Goal: Transaction & Acquisition: Book appointment/travel/reservation

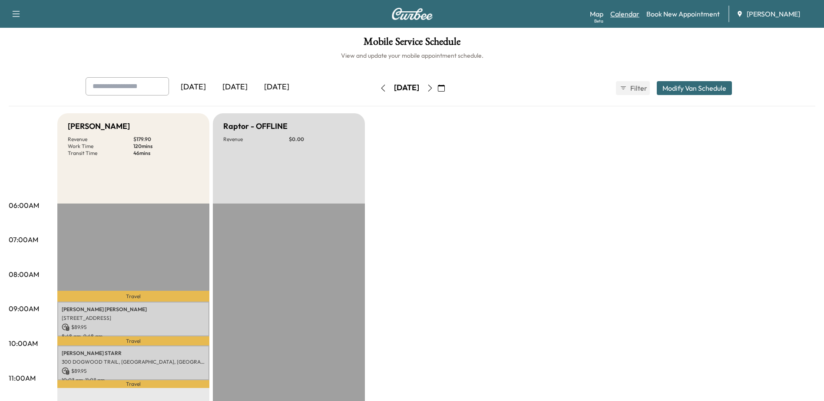
click at [637, 14] on link "Calendar" at bounding box center [624, 14] width 29 height 10
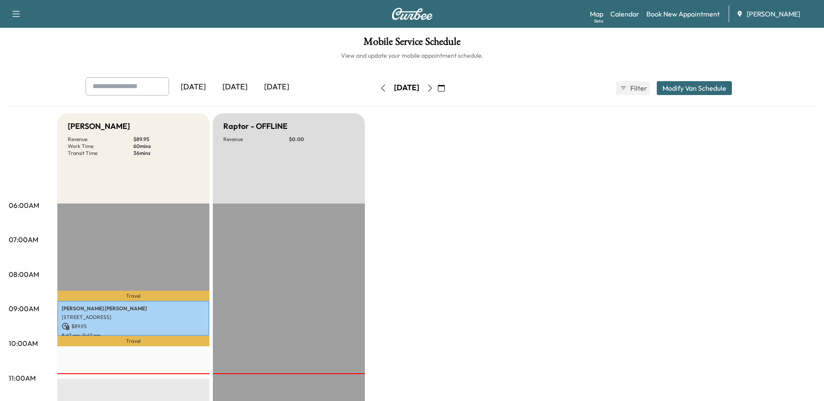
click at [433, 85] on icon "button" at bounding box center [430, 88] width 7 height 7
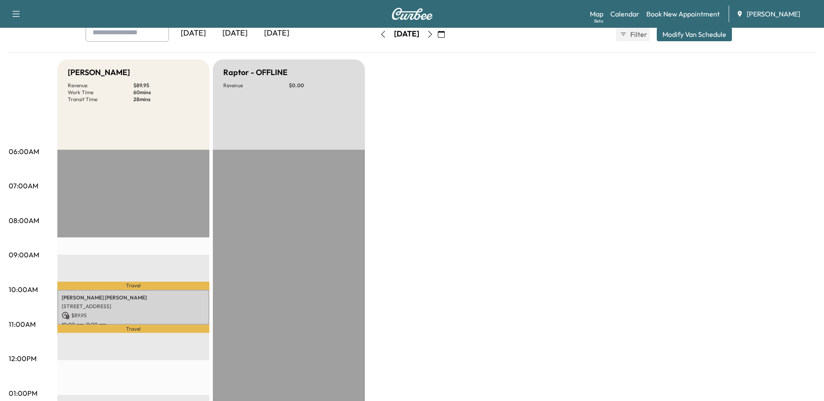
scroll to position [43, 0]
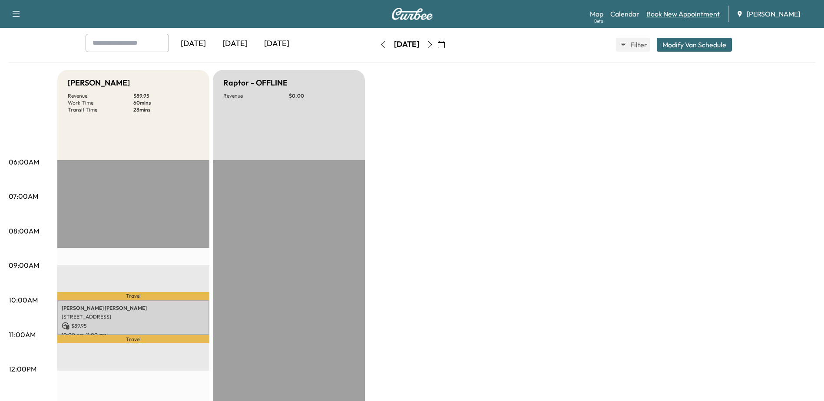
click at [669, 14] on link "Book New Appointment" at bounding box center [682, 14] width 73 height 10
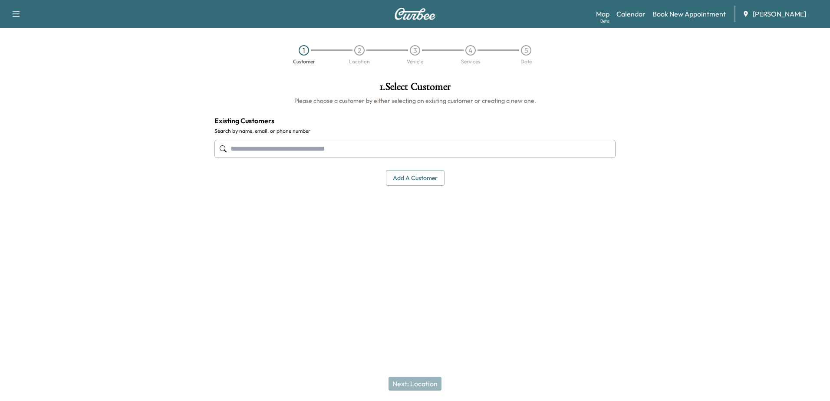
click at [483, 145] on input "text" at bounding box center [415, 149] width 401 height 18
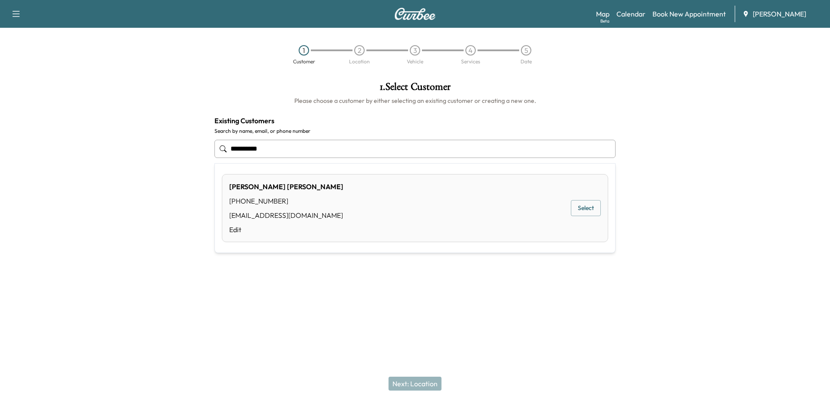
click at [581, 202] on button "Select" at bounding box center [586, 208] width 30 height 16
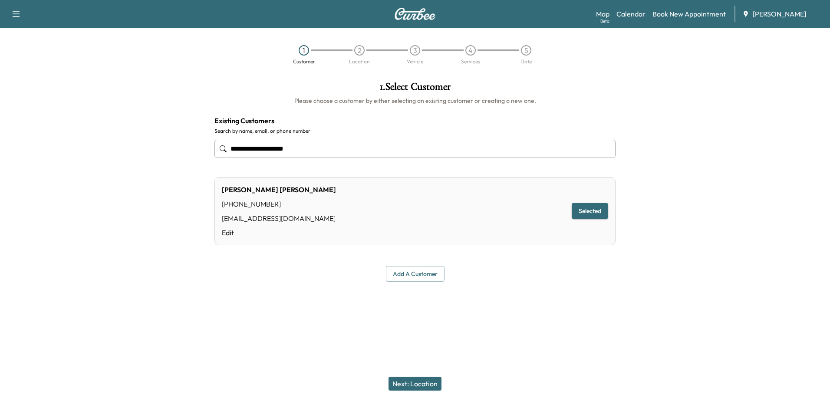
type input "**********"
click at [423, 378] on button "Next: Location" at bounding box center [415, 384] width 53 height 14
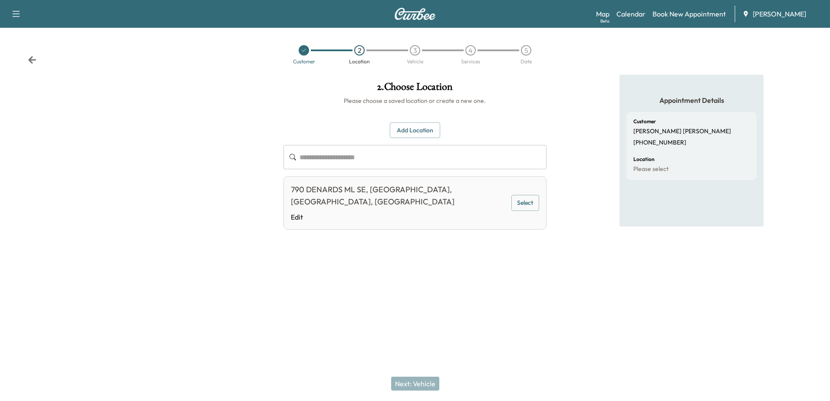
click at [523, 195] on button "Select" at bounding box center [526, 203] width 28 height 16
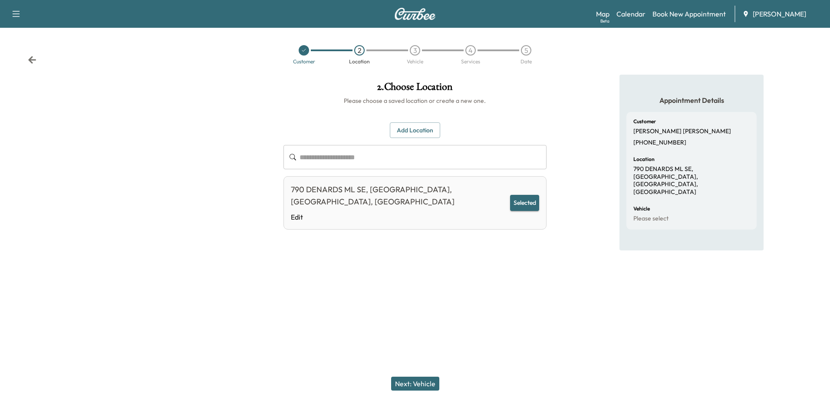
drag, startPoint x: 431, startPoint y: 384, endPoint x: 435, endPoint y: 376, distance: 8.4
click at [430, 383] on button "Next: Vehicle" at bounding box center [415, 384] width 48 height 14
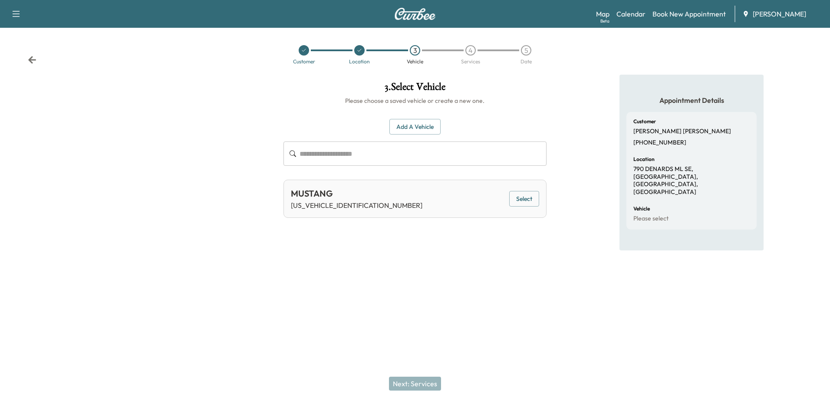
click at [526, 197] on button "Select" at bounding box center [524, 199] width 30 height 16
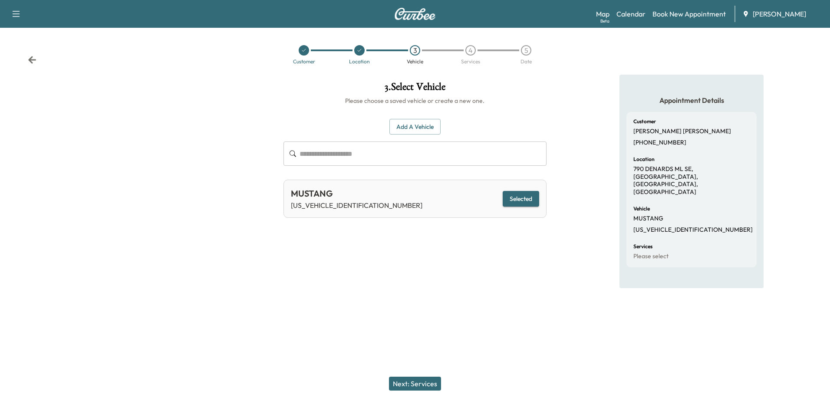
click at [404, 389] on button "Next: Services" at bounding box center [415, 384] width 52 height 14
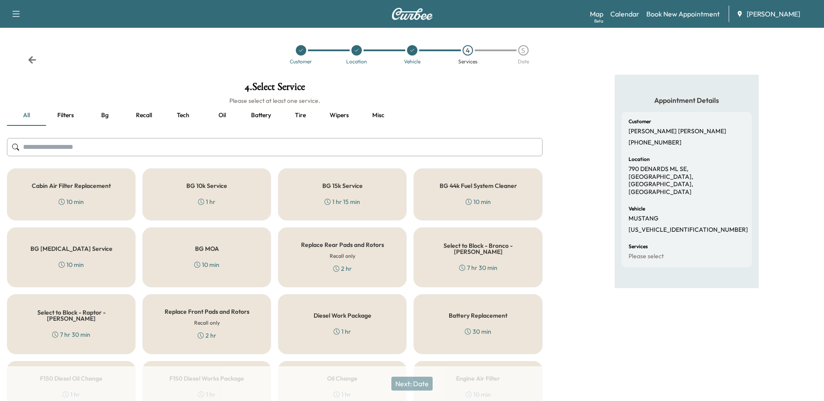
click at [229, 120] on button "Oil" at bounding box center [221, 115] width 39 height 21
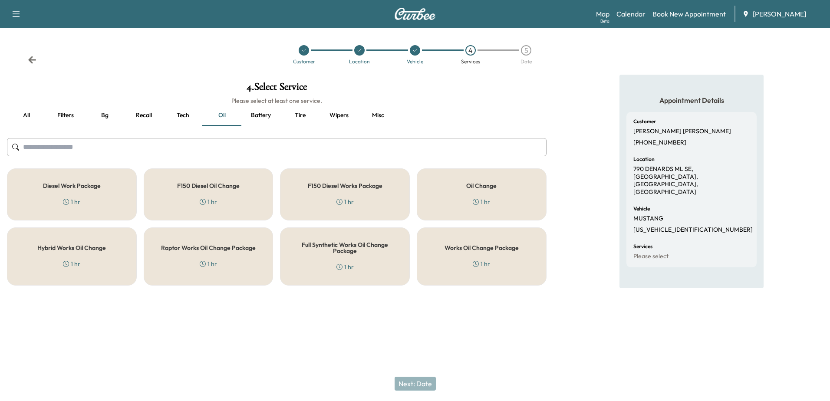
click at [459, 256] on div "Works Oil Change Package 1 hr" at bounding box center [482, 257] width 130 height 58
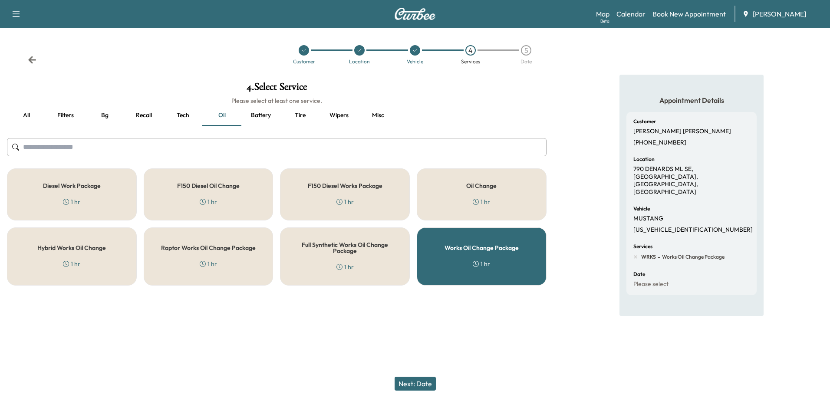
click at [423, 381] on button "Next: Date" at bounding box center [415, 384] width 41 height 14
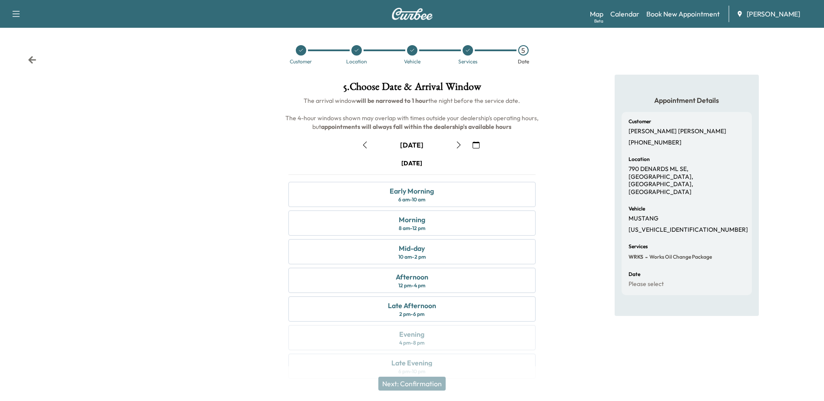
click at [361, 142] on icon "button" at bounding box center [364, 145] width 7 height 7
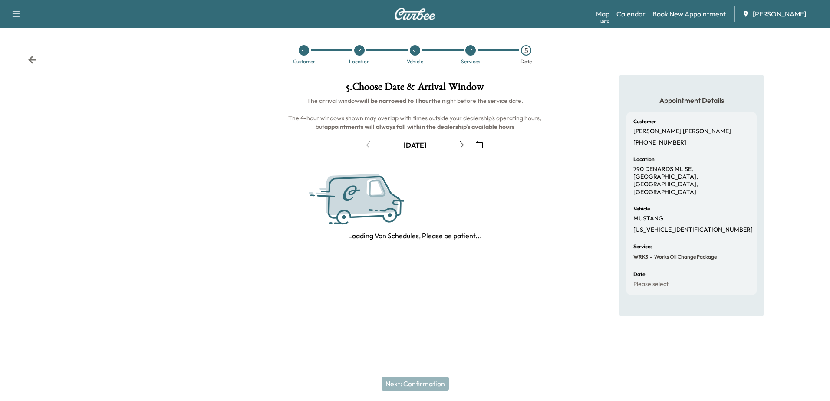
click at [362, 49] on div at bounding box center [359, 50] width 10 height 10
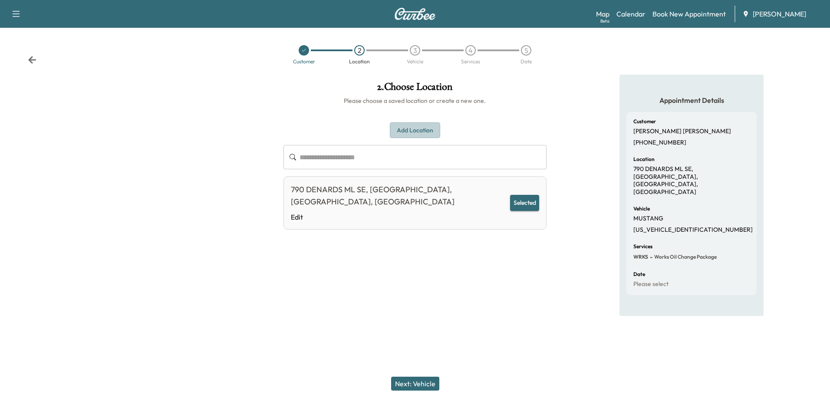
click at [421, 132] on button "Add Location" at bounding box center [415, 130] width 50 height 16
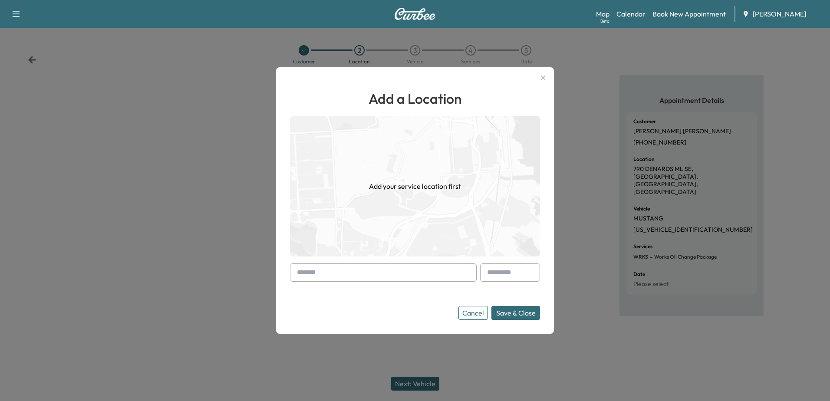
click at [317, 278] on input "text" at bounding box center [383, 273] width 187 height 18
click at [351, 274] on input "**********" at bounding box center [383, 273] width 187 height 18
click at [533, 81] on div "**********" at bounding box center [415, 200] width 278 height 267
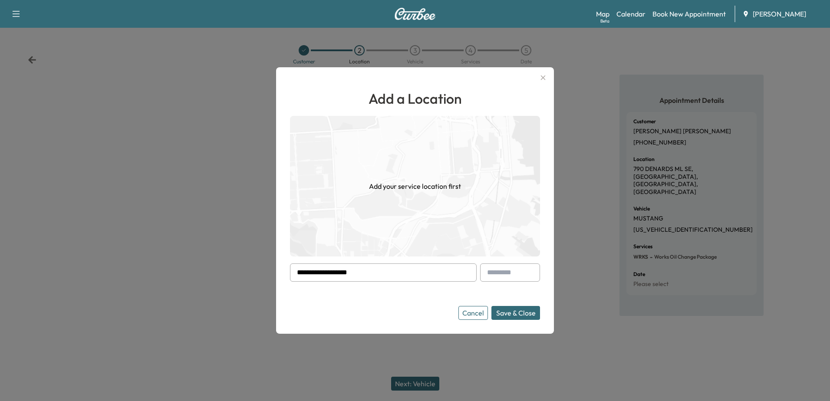
click at [368, 275] on input "**********" at bounding box center [383, 273] width 187 height 18
click at [541, 76] on icon "button" at bounding box center [543, 78] width 5 height 5
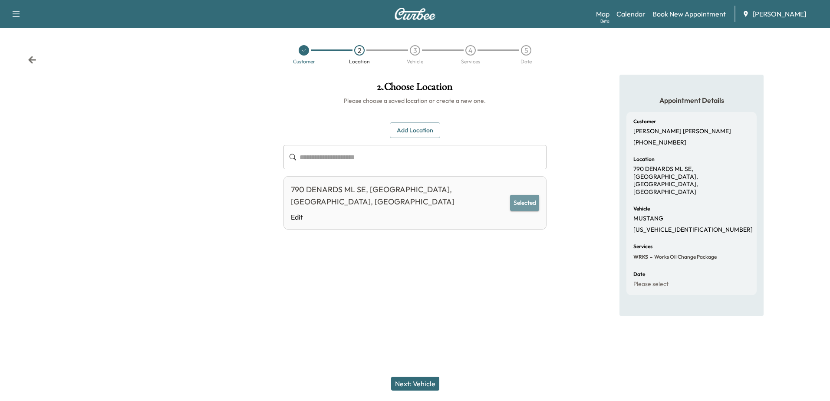
click at [525, 197] on button "Selected" at bounding box center [524, 203] width 29 height 16
click at [411, 130] on button "Add Location" at bounding box center [415, 130] width 50 height 16
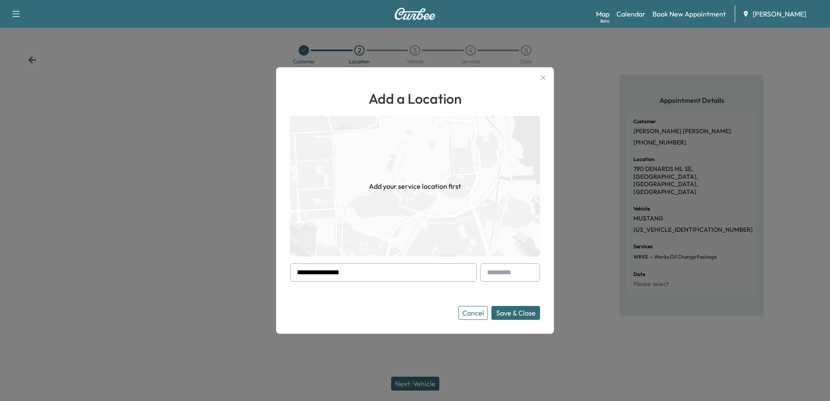
click at [362, 269] on input "**********" at bounding box center [383, 273] width 187 height 18
type input "*"
click at [538, 76] on button "button" at bounding box center [543, 78] width 15 height 14
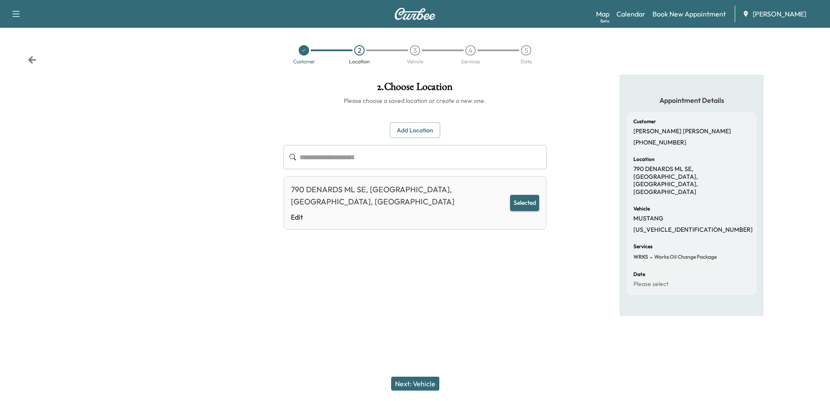
click at [303, 53] on div at bounding box center [304, 50] width 10 height 10
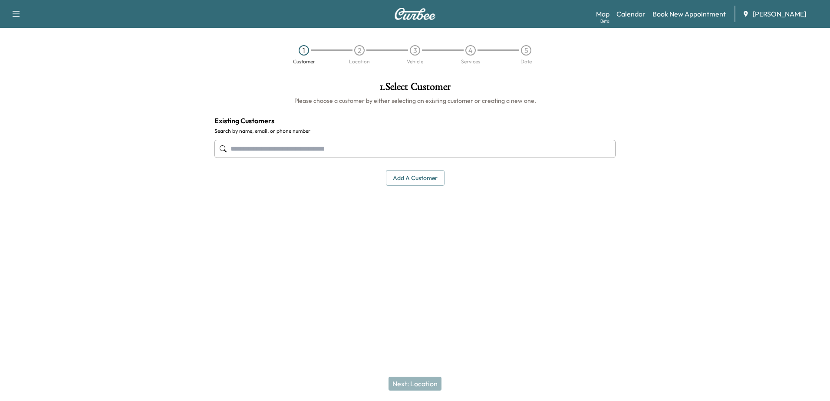
click at [318, 143] on input "text" at bounding box center [415, 149] width 401 height 18
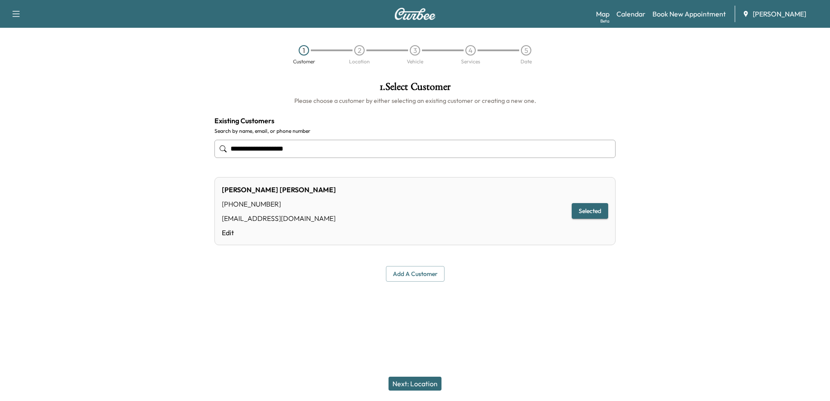
type input "**********"
click at [413, 381] on button "Next: Location" at bounding box center [415, 384] width 53 height 14
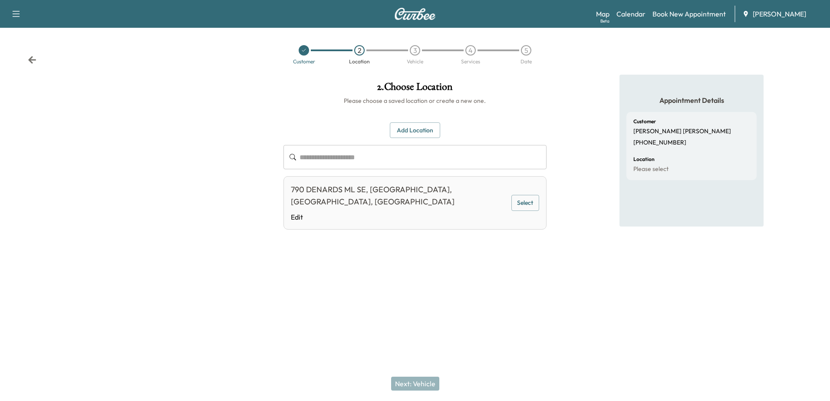
click at [427, 127] on button "Add Location" at bounding box center [415, 130] width 50 height 16
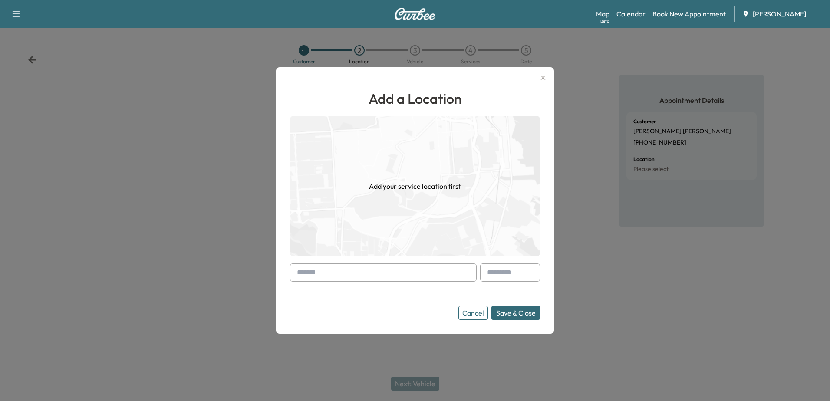
click at [337, 274] on input "text" at bounding box center [383, 273] width 187 height 18
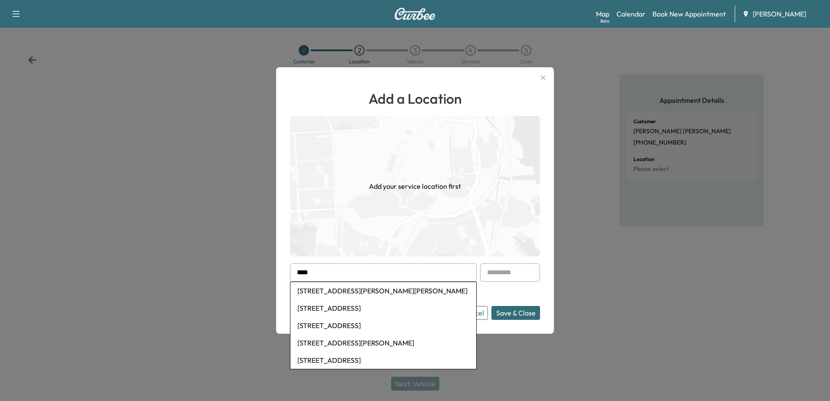
click at [360, 290] on li "[STREET_ADDRESS][PERSON_NAME][PERSON_NAME]" at bounding box center [384, 290] width 186 height 17
type input "**********"
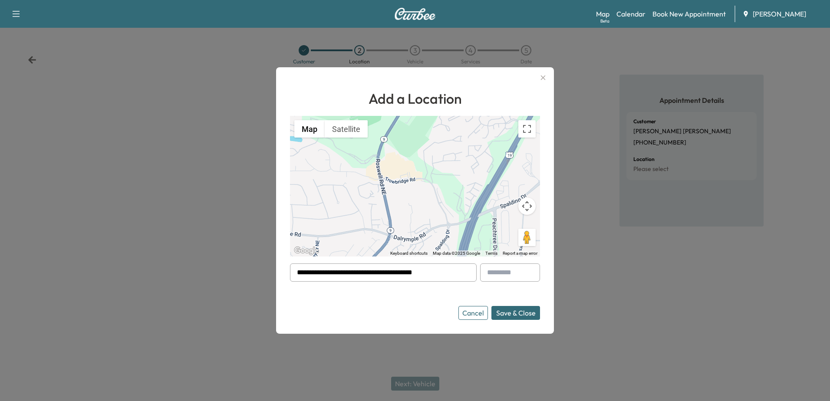
click at [516, 280] on input "text" at bounding box center [510, 273] width 60 height 18
click at [527, 272] on div at bounding box center [531, 273] width 10 height 10
click at [526, 272] on div at bounding box center [531, 273] width 10 height 10
drag, startPoint x: 526, startPoint y: 272, endPoint x: 511, endPoint y: 269, distance: 15.9
click at [511, 269] on input "*" at bounding box center [510, 273] width 60 height 18
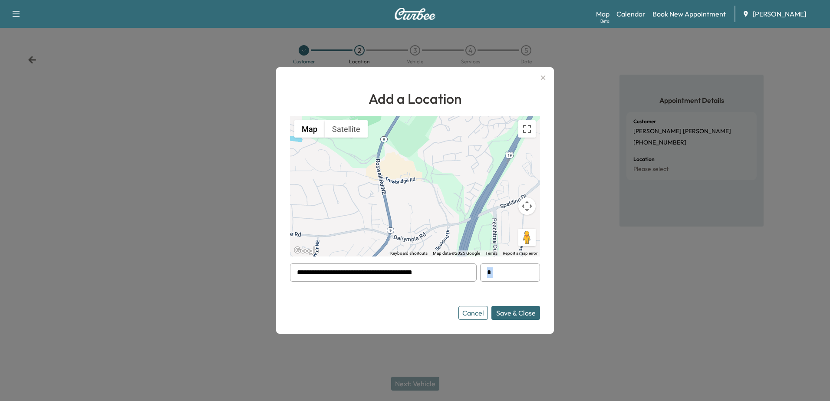
click at [510, 270] on input "*" at bounding box center [510, 273] width 60 height 18
click at [525, 275] on input "*" at bounding box center [510, 273] width 60 height 18
type input "**********"
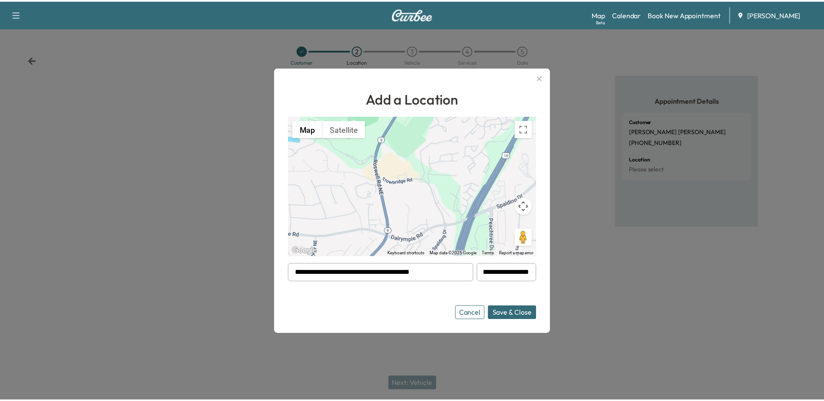
scroll to position [0, 0]
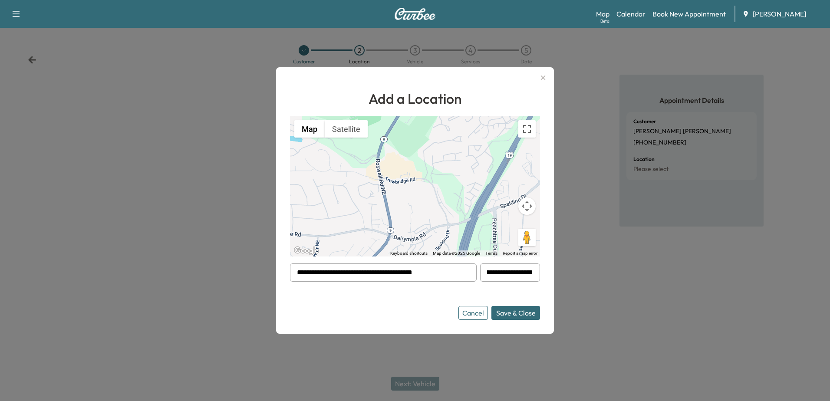
click at [527, 309] on button "Save & Close" at bounding box center [516, 313] width 49 height 14
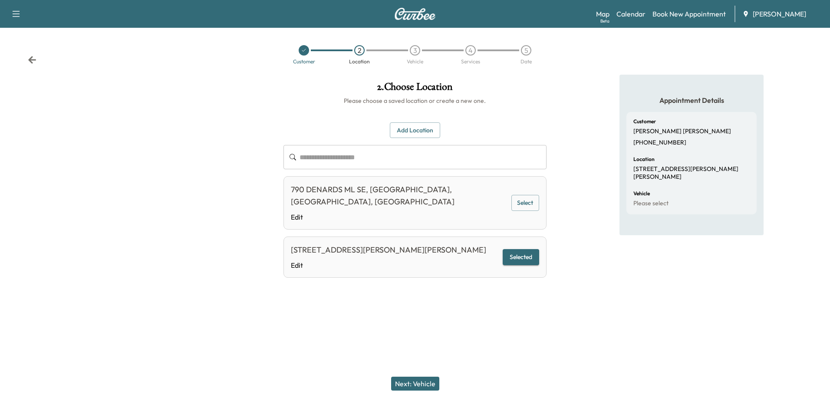
click at [414, 381] on button "Next: Vehicle" at bounding box center [415, 384] width 48 height 14
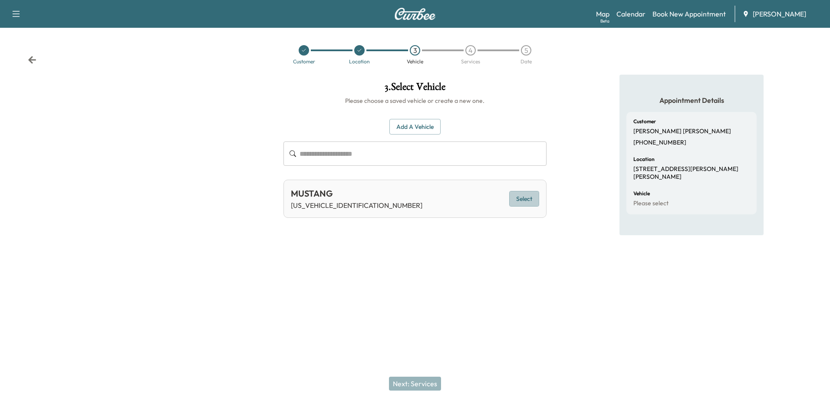
click at [520, 200] on button "Select" at bounding box center [524, 199] width 30 height 16
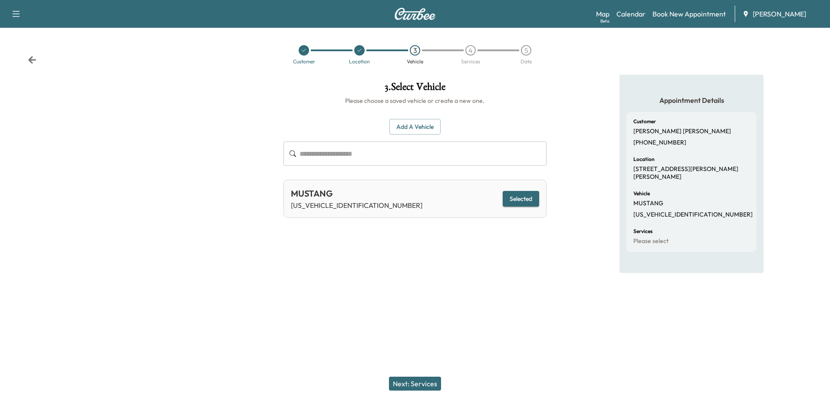
click at [429, 382] on button "Next: Services" at bounding box center [415, 384] width 52 height 14
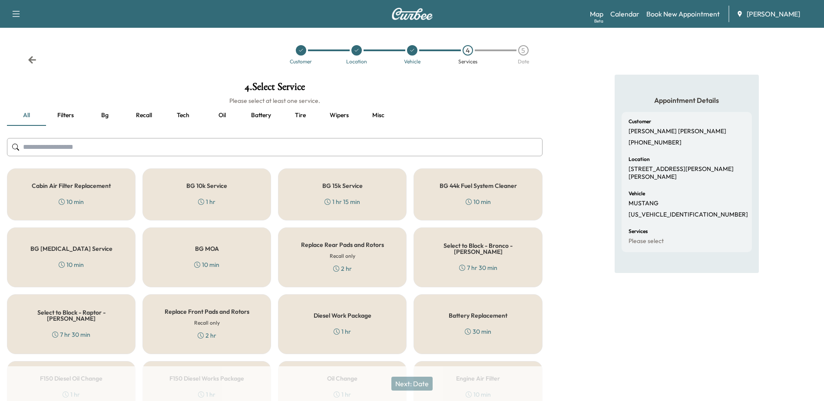
click at [229, 117] on button "Oil" at bounding box center [221, 115] width 39 height 21
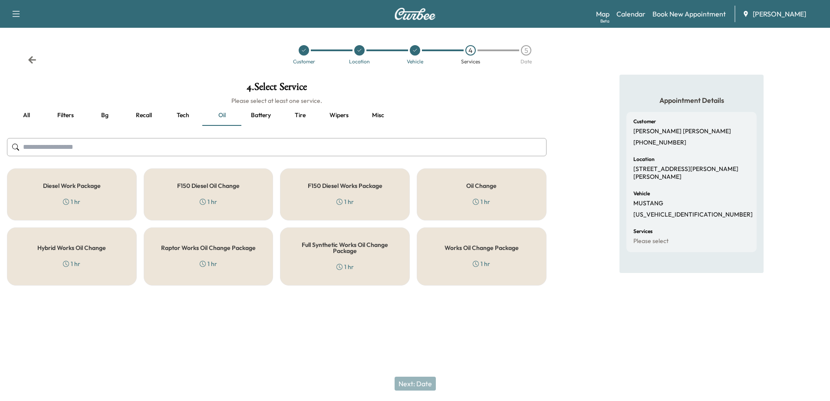
click at [499, 266] on div "Works Oil Change Package 1 hr" at bounding box center [482, 257] width 130 height 58
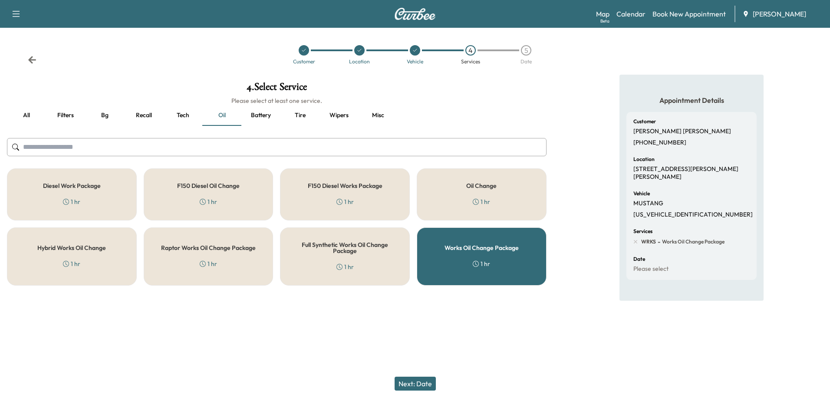
click at [407, 379] on button "Next: Date" at bounding box center [415, 384] width 41 height 14
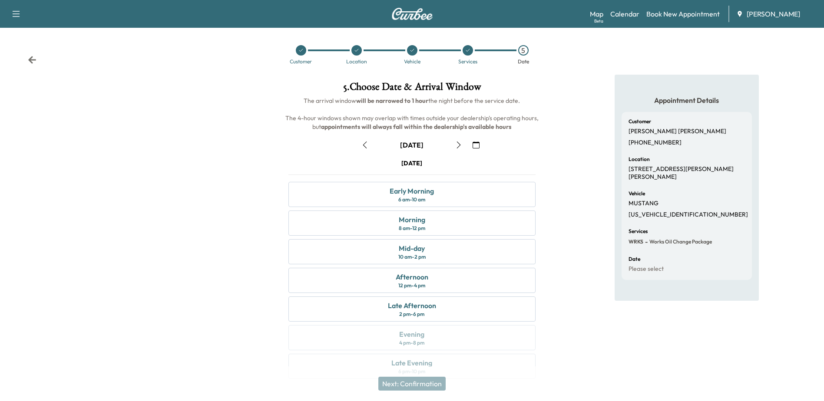
drag, startPoint x: 579, startPoint y: 203, endPoint x: 539, endPoint y: 205, distance: 40.0
click at [579, 202] on div "Appointment Details Customer [PERSON_NAME] [PERSON_NAME] [PHONE_NUMBER] Locatio…" at bounding box center [686, 232] width 275 height 315
click at [424, 215] on div "Morning" at bounding box center [412, 220] width 26 height 10
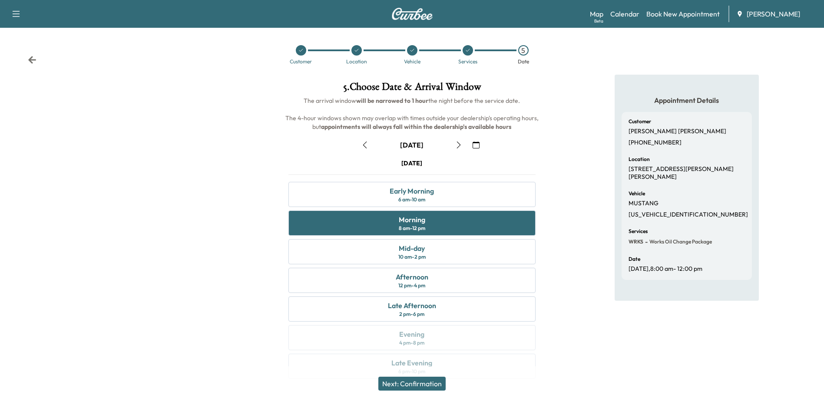
click at [432, 381] on button "Next: Confirmation" at bounding box center [411, 384] width 67 height 14
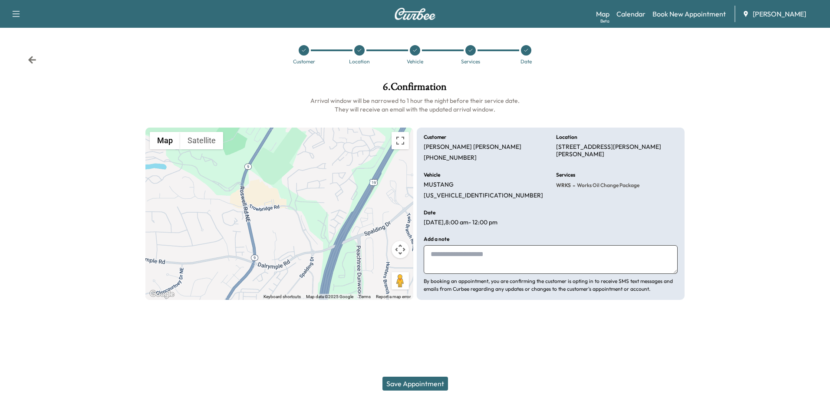
click at [622, 255] on textarea at bounding box center [551, 259] width 254 height 29
type textarea "*"
click at [430, 251] on textarea "**********" at bounding box center [551, 259] width 254 height 29
type textarea "**********"
click at [422, 380] on button "Save Appointment" at bounding box center [416, 384] width 66 height 14
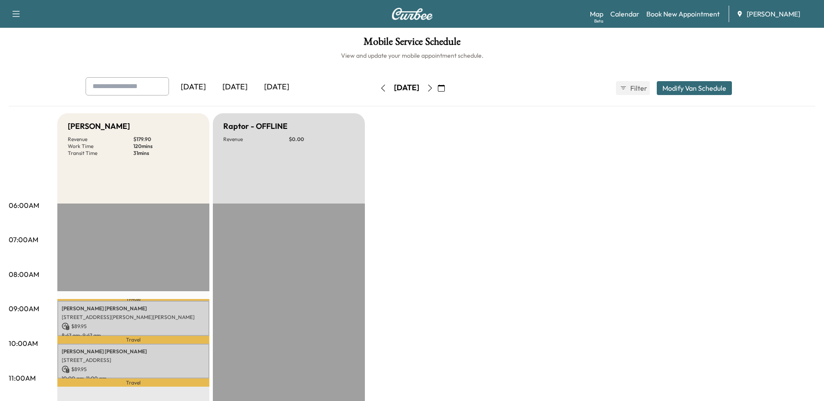
click at [433, 85] on icon "button" at bounding box center [430, 88] width 7 height 7
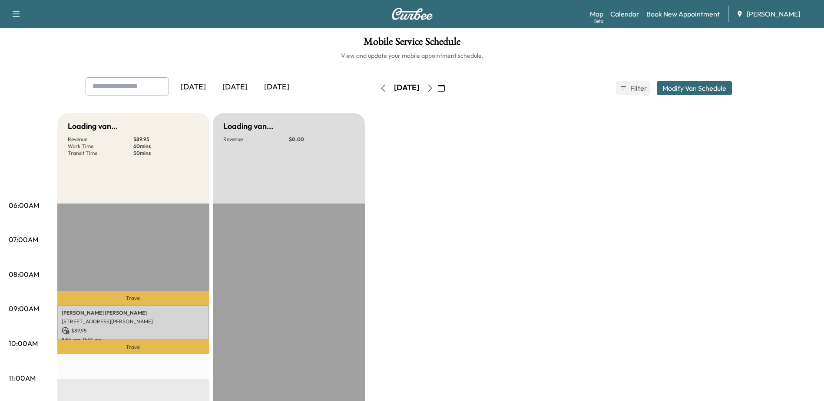
click at [433, 85] on icon "button" at bounding box center [430, 88] width 7 height 7
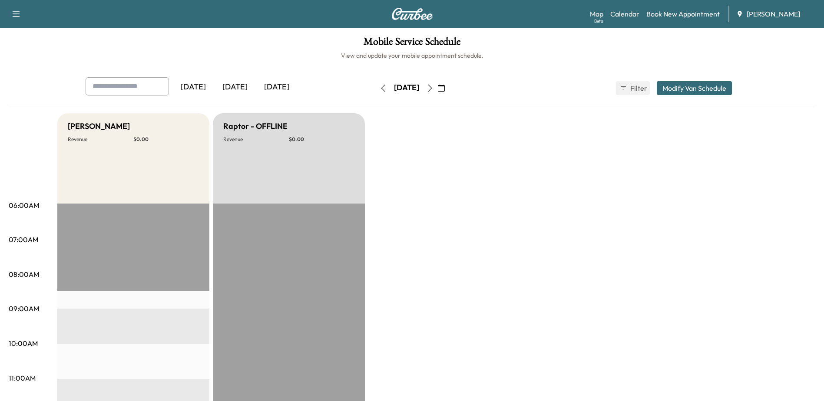
click at [449, 86] on button "button" at bounding box center [441, 88] width 15 height 14
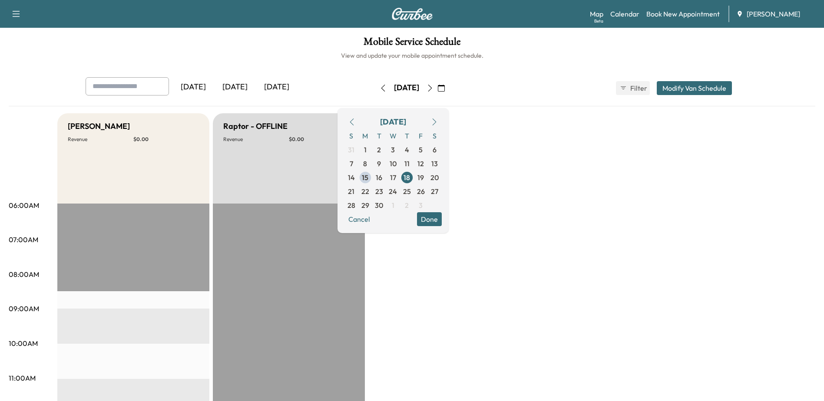
click at [433, 87] on icon "button" at bounding box center [430, 88] width 7 height 7
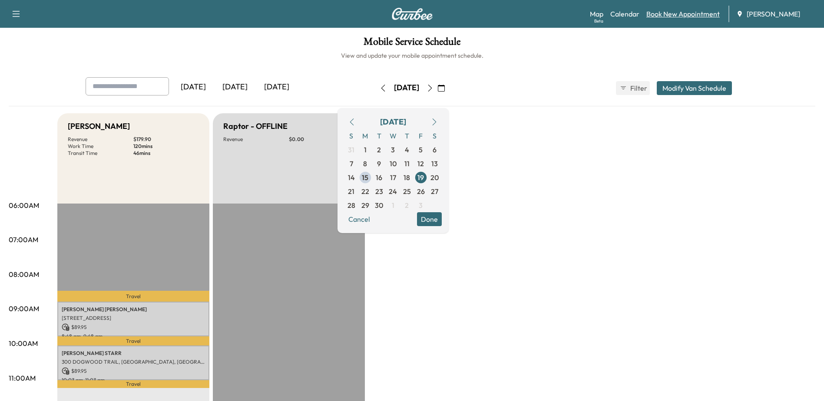
click at [659, 18] on link "Book New Appointment" at bounding box center [682, 14] width 73 height 10
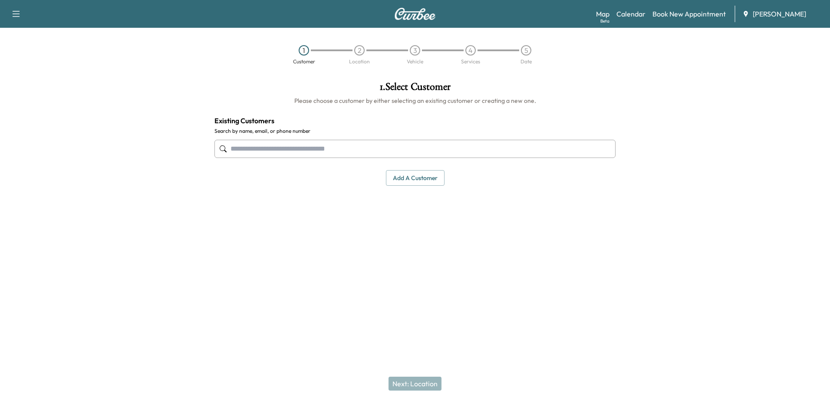
click at [344, 148] on input "text" at bounding box center [415, 149] width 401 height 18
type input "**********"
click at [400, 209] on div "1 . Select Customer Please choose a customer by either selecting an existing cu…" at bounding box center [415, 175] width 415 height 201
click at [413, 177] on button "Add a customer" at bounding box center [415, 178] width 59 height 16
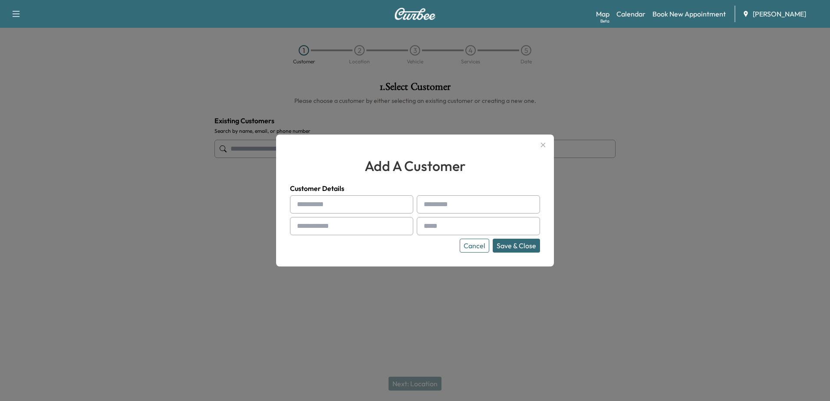
click at [356, 200] on input "text" at bounding box center [351, 204] width 123 height 18
type input "*********"
type input "********"
click at [349, 225] on input "text" at bounding box center [351, 226] width 123 height 18
type input "**********"
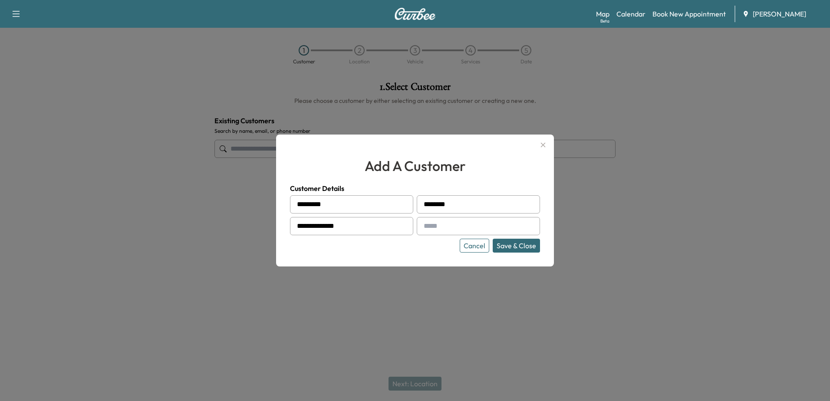
click at [448, 226] on input "text" at bounding box center [478, 226] width 123 height 18
paste input "**********"
type input "**********"
click at [478, 250] on button "Cancel" at bounding box center [475, 246] width 30 height 14
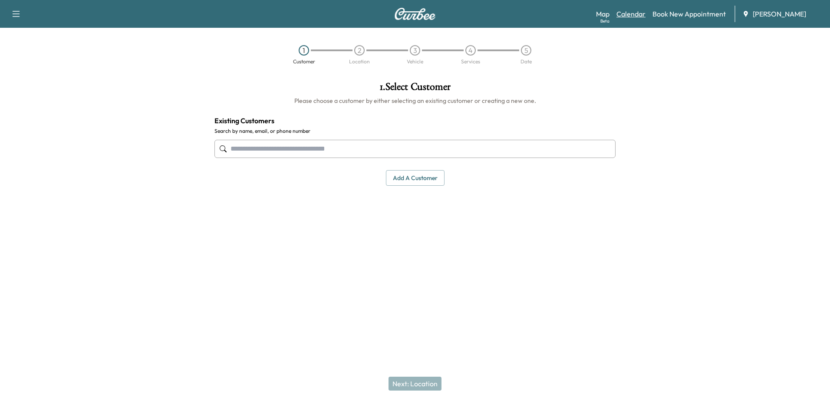
click at [640, 15] on link "Calendar" at bounding box center [631, 14] width 29 height 10
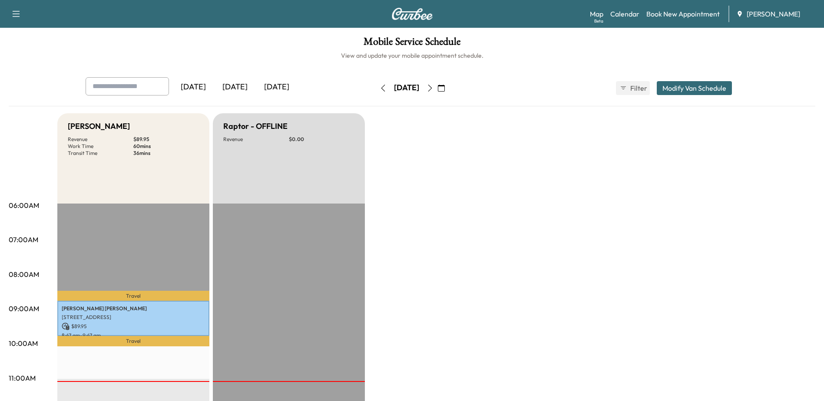
click at [433, 88] on icon "button" at bounding box center [430, 88] width 7 height 7
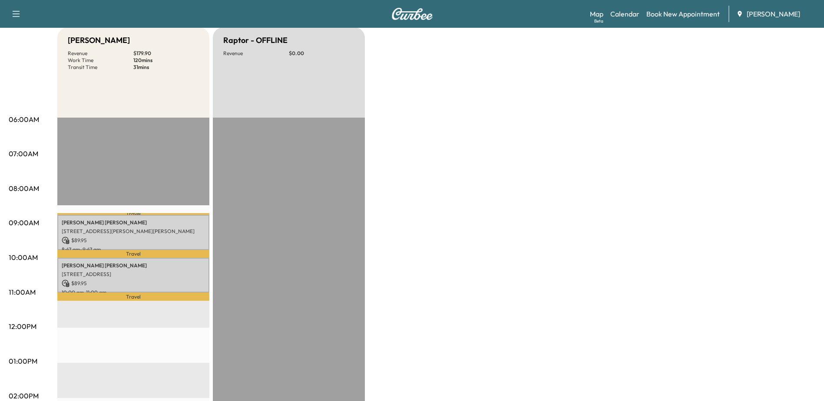
scroll to position [87, 0]
